Goal: Book appointment/travel/reservation

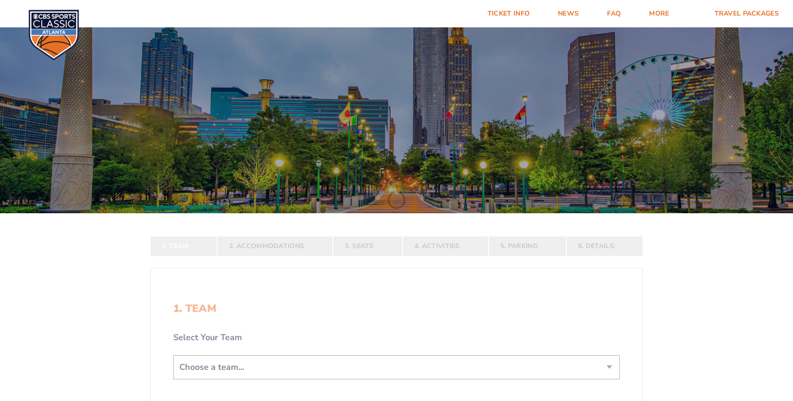
scroll to position [126, 0]
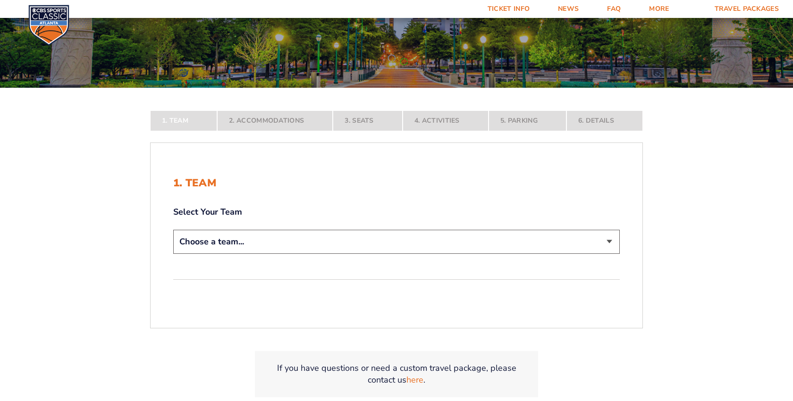
click at [198, 249] on select "Choose a team... [US_STATE] Wildcats [US_STATE] State Buckeyes [US_STATE] Tar H…" at bounding box center [396, 242] width 447 height 24
select select "12956"
click at [173, 254] on select "Choose a team... [US_STATE] Wildcats [US_STATE] State Buckeyes [US_STATE] Tar H…" at bounding box center [396, 242] width 447 height 24
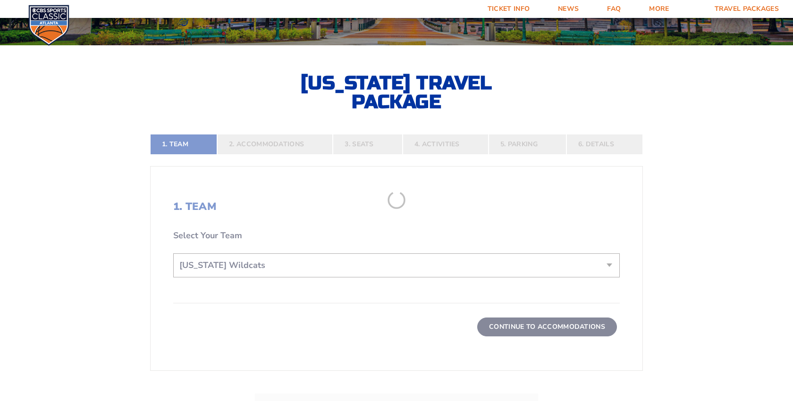
scroll to position [169, 0]
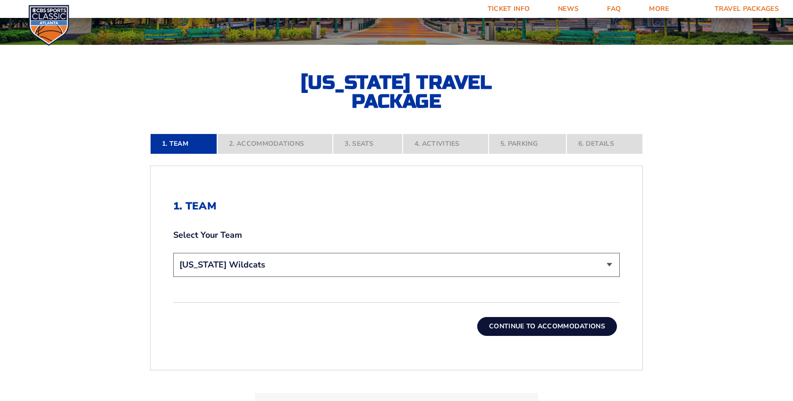
click at [522, 327] on button "Continue To Accommodations" at bounding box center [547, 326] width 140 height 19
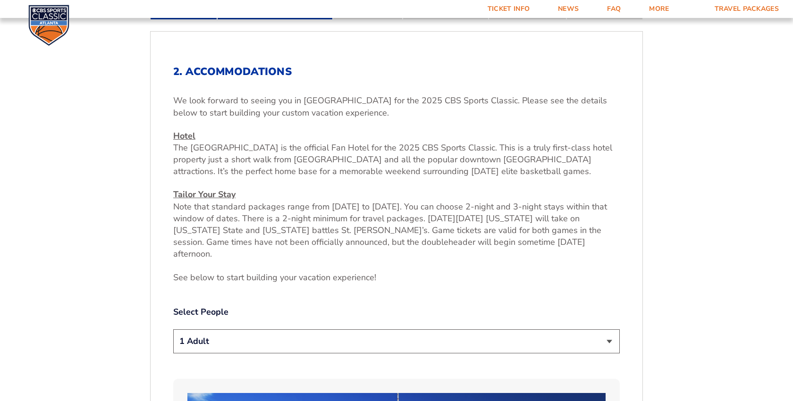
scroll to position [309, 0]
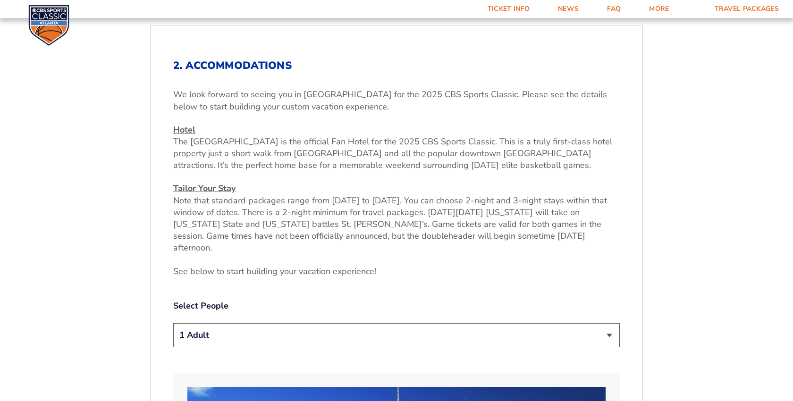
click at [242, 331] on select "1 Adult 2 Adults 3 Adults 4 Adults 2 Adults + 1 Child 2 Adults + 2 Children 2 A…" at bounding box center [396, 335] width 447 height 24
select select "3 Adults"
click at [173, 323] on select "1 Adult 2 Adults 3 Adults 4 Adults 2 Adults + 1 Child 2 Adults + 2 Children 2 A…" at bounding box center [396, 335] width 447 height 24
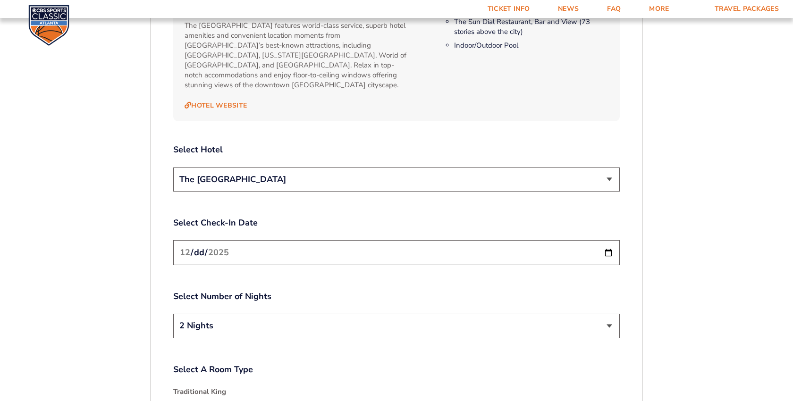
scroll to position [1066, 0]
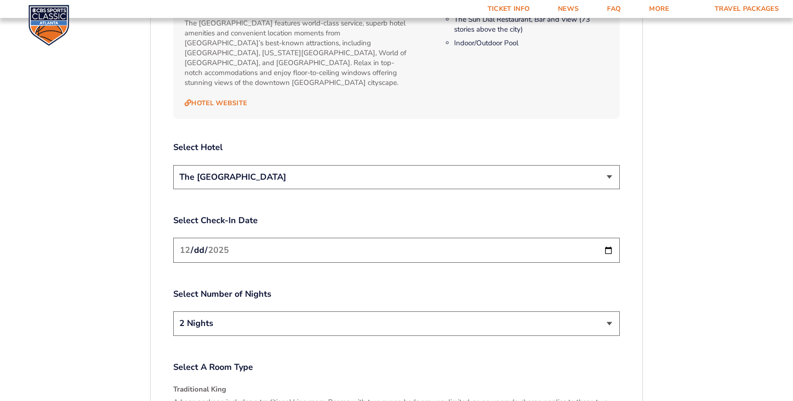
click at [243, 238] on input "[DATE]" at bounding box center [396, 250] width 447 height 25
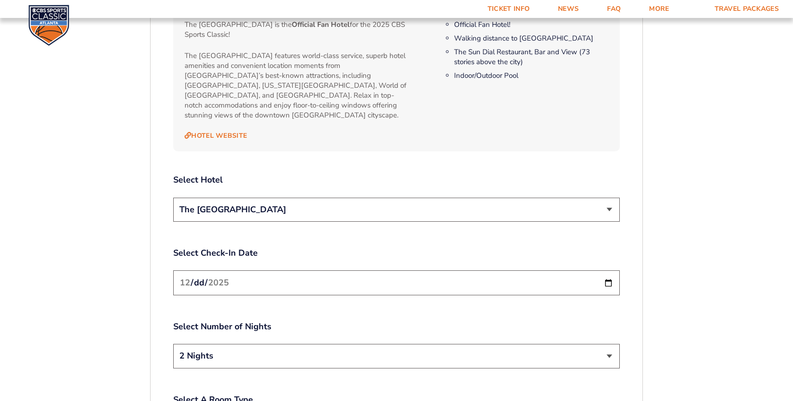
scroll to position [1030, 0]
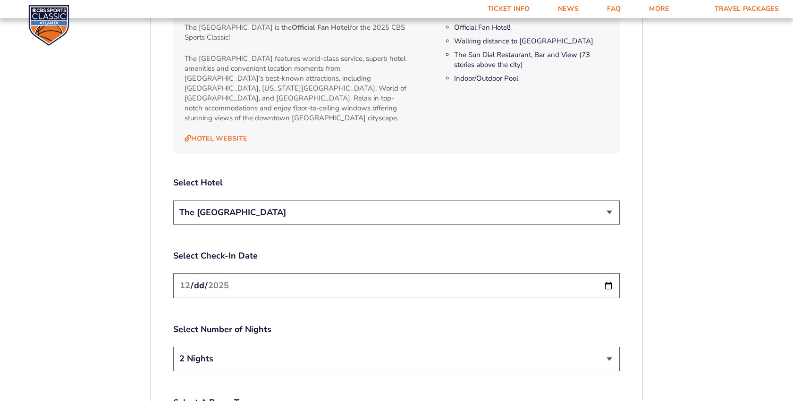
click at [607, 273] on input "[DATE]" at bounding box center [396, 285] width 447 height 25
type input "[DATE]"
click at [222, 347] on select "2 Nights 3 Nights" at bounding box center [396, 359] width 447 height 24
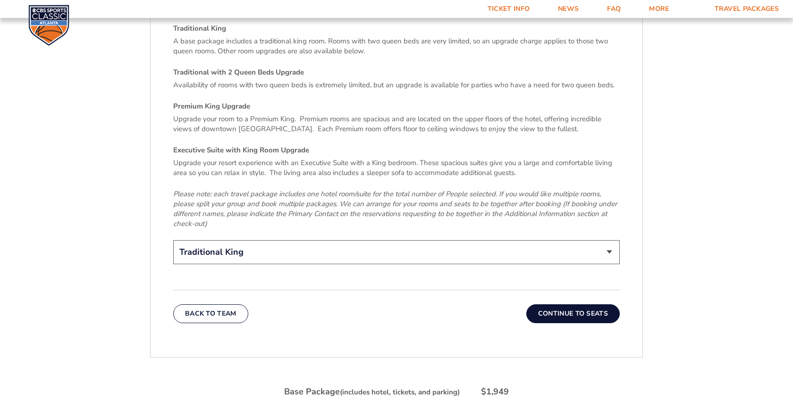
scroll to position [1472, 0]
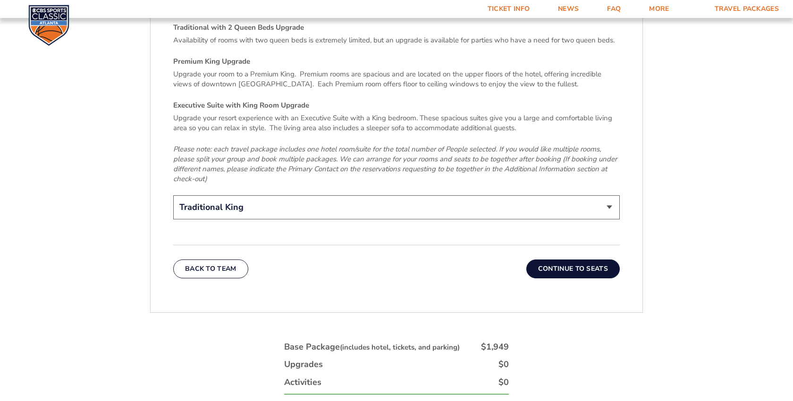
click at [230, 195] on select "Traditional King Traditional with 2 Queen Beds Upgrade (+$95 per night) Premium…" at bounding box center [396, 207] width 447 height 24
click at [173, 195] on select "Traditional King Traditional with 2 Queen Beds Upgrade (+$95 per night) Premium…" at bounding box center [396, 207] width 447 height 24
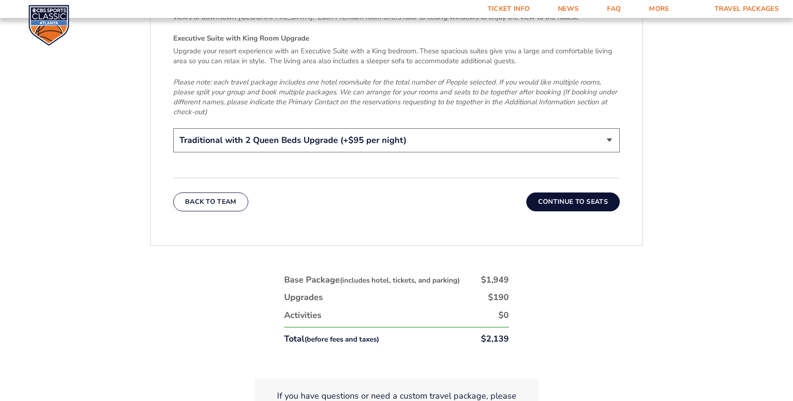
scroll to position [1555, 0]
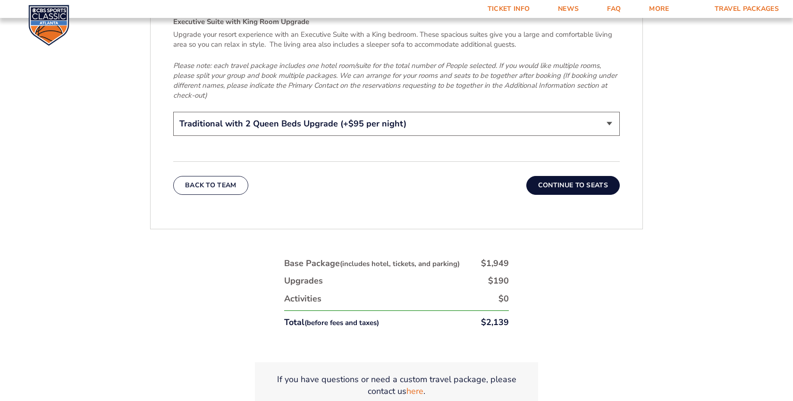
click at [416, 112] on select "Traditional King Traditional with 2 Queen Beds Upgrade (+$95 per night) Premium…" at bounding box center [396, 124] width 447 height 24
select select "Traditional King"
click at [173, 112] on select "Traditional King Traditional with 2 Queen Beds Upgrade (+$95 per night) Premium…" at bounding box center [396, 124] width 447 height 24
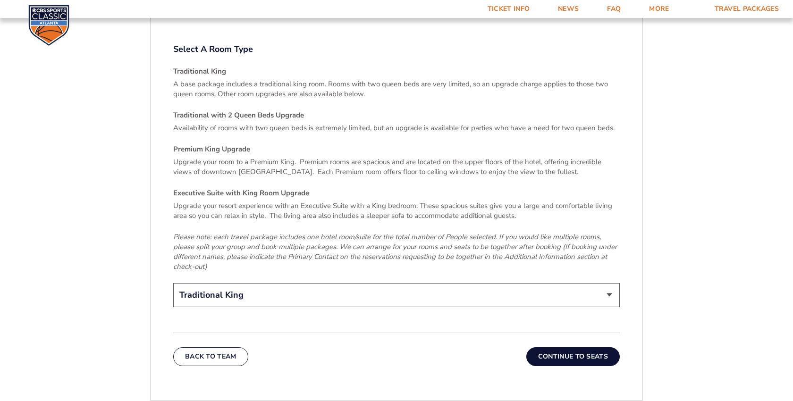
click at [549, 348] on button "Continue To Seats" at bounding box center [572, 357] width 93 height 19
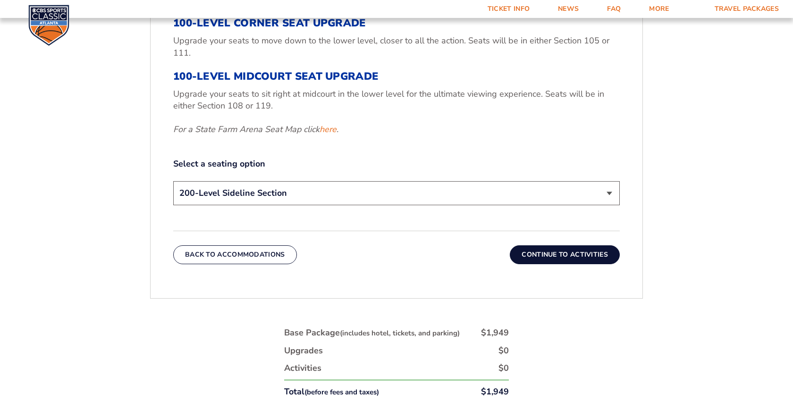
scroll to position [441, 0]
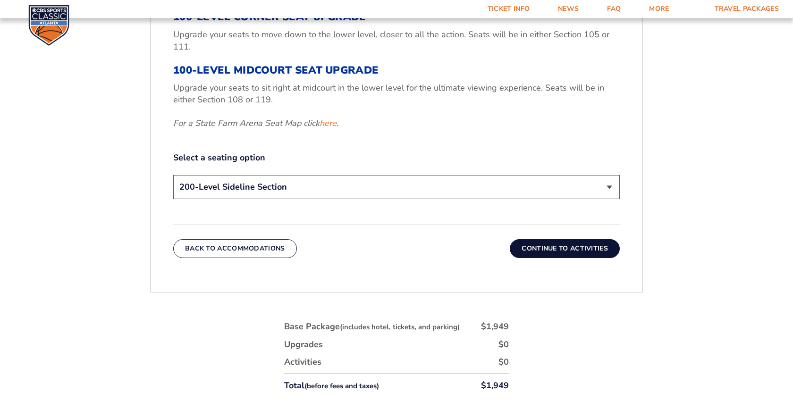
click at [328, 191] on select "200-Level Sideline Section 100-Level Corner Seat Upgrade (+$120 per person) 100…" at bounding box center [396, 187] width 447 height 24
select select "100-Level Corner Seat Upgrade"
click at [173, 175] on select "200-Level Sideline Section 100-Level Corner Seat Upgrade (+$120 per person) 100…" at bounding box center [396, 187] width 447 height 24
click at [566, 245] on button "Continue To Activities" at bounding box center [565, 248] width 110 height 19
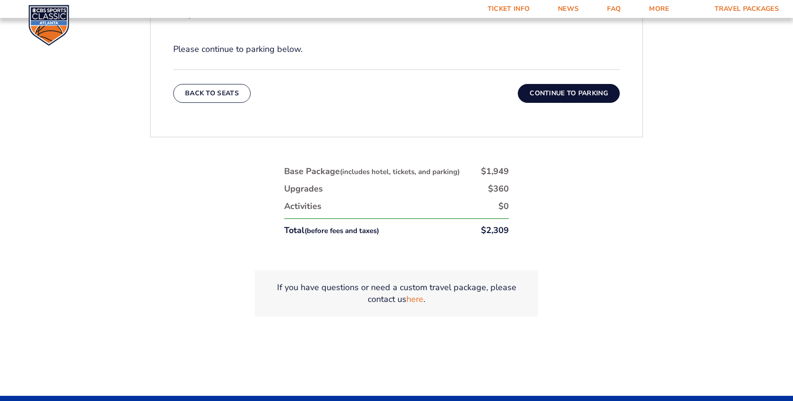
scroll to position [484, 0]
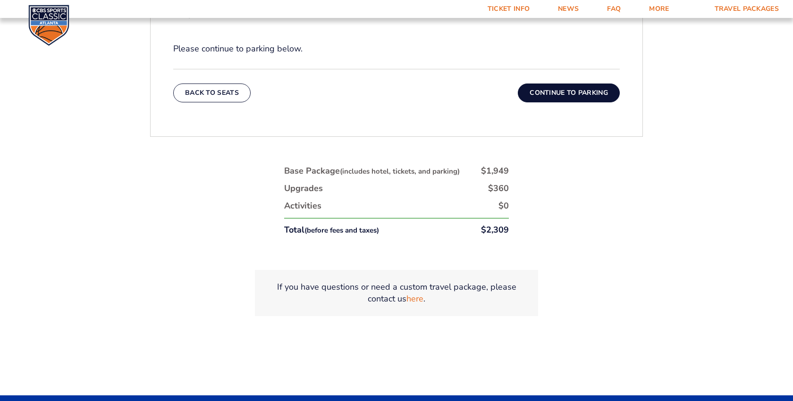
click at [548, 79] on div "Back To Seats Continue To Parking" at bounding box center [396, 86] width 447 height 34
click at [553, 86] on button "Continue To Parking" at bounding box center [569, 93] width 102 height 19
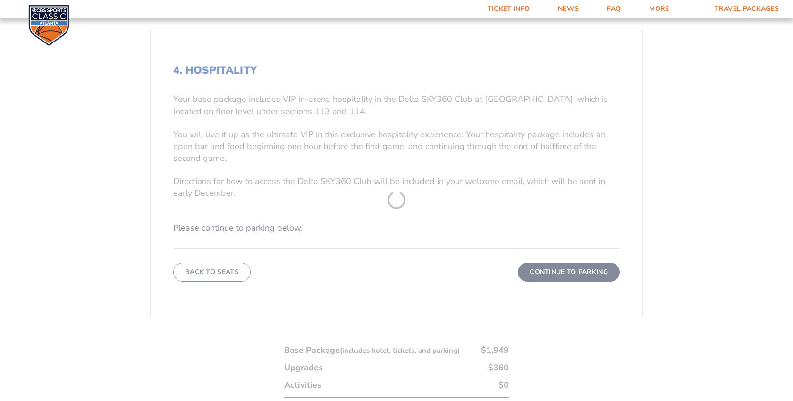
scroll to position [190, 0]
